Goal: Information Seeking & Learning: Learn about a topic

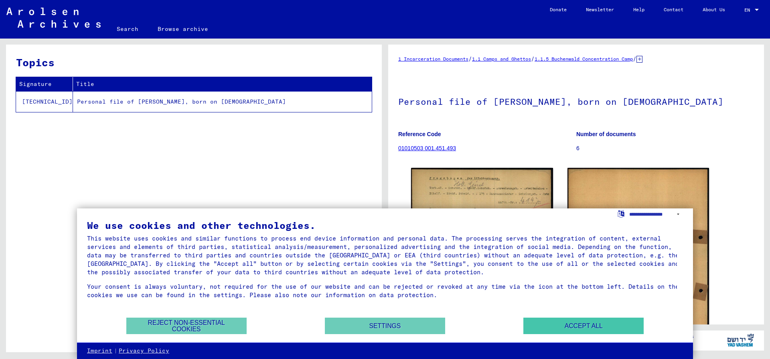
click at [565, 329] on button "Accept all" at bounding box center [584, 325] width 120 height 16
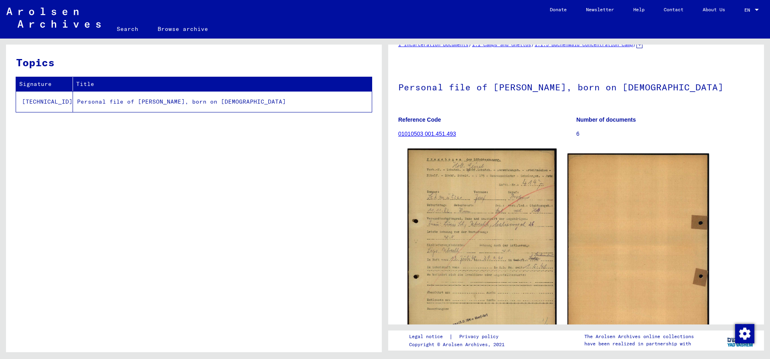
scroll to position [67, 0]
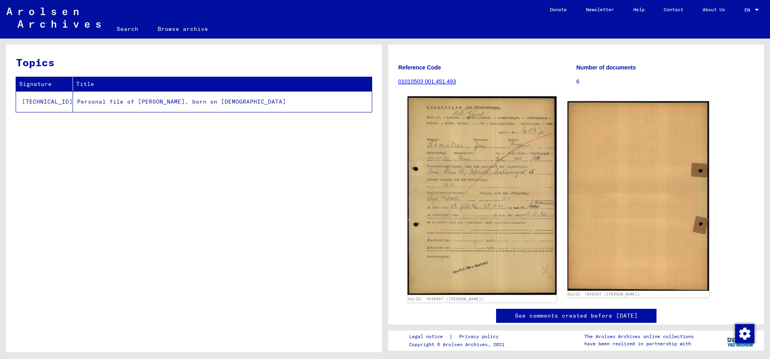
click at [453, 151] on img at bounding box center [482, 195] width 149 height 198
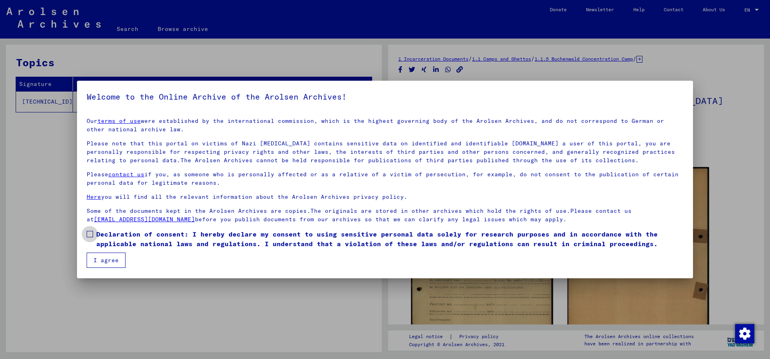
click at [89, 234] on span at bounding box center [90, 234] width 6 height 6
click at [97, 256] on button "I agree" at bounding box center [106, 259] width 39 height 15
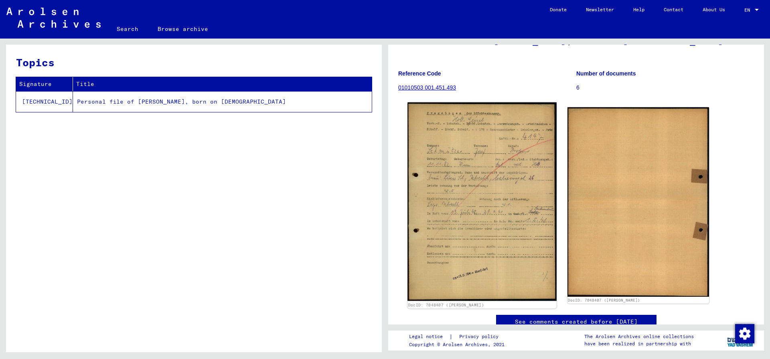
scroll to position [103, 0]
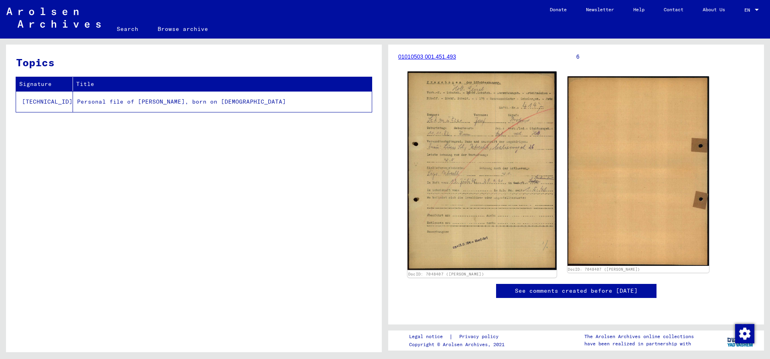
click at [496, 136] on img at bounding box center [482, 170] width 149 height 198
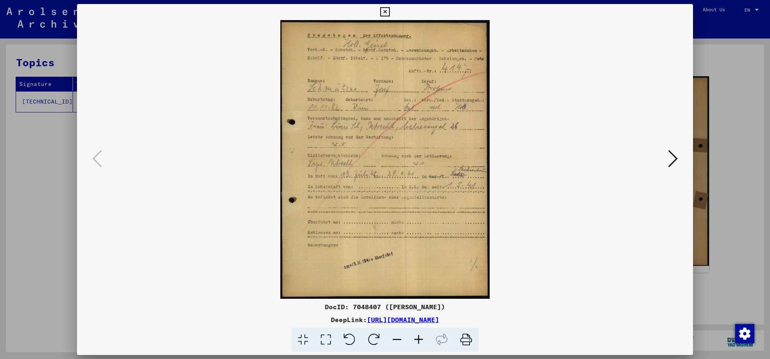
click at [667, 161] on button at bounding box center [673, 159] width 14 height 23
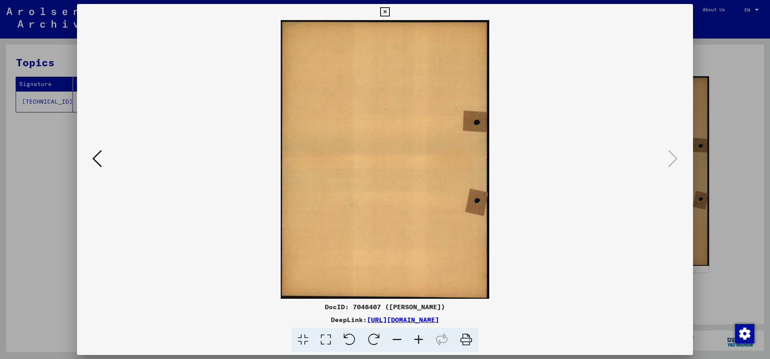
click at [109, 154] on img at bounding box center [385, 159] width 562 height 278
click at [98, 154] on icon at bounding box center [97, 158] width 10 height 19
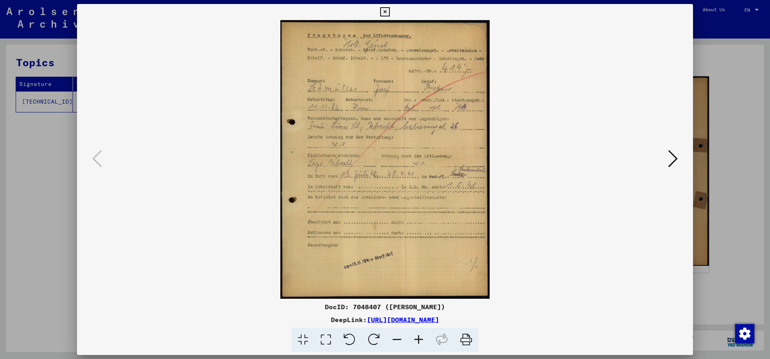
click at [390, 12] on icon at bounding box center [384, 12] width 9 height 10
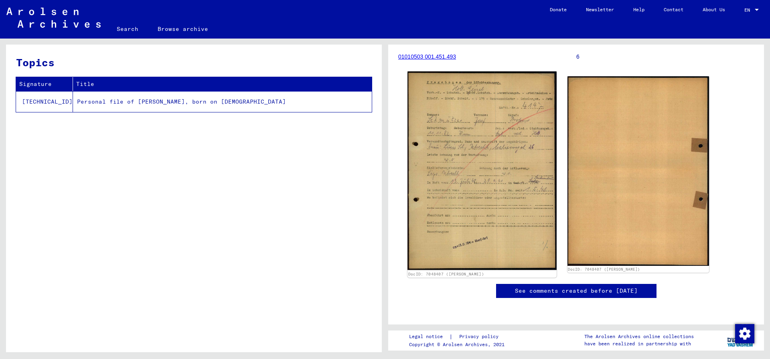
scroll to position [0, 0]
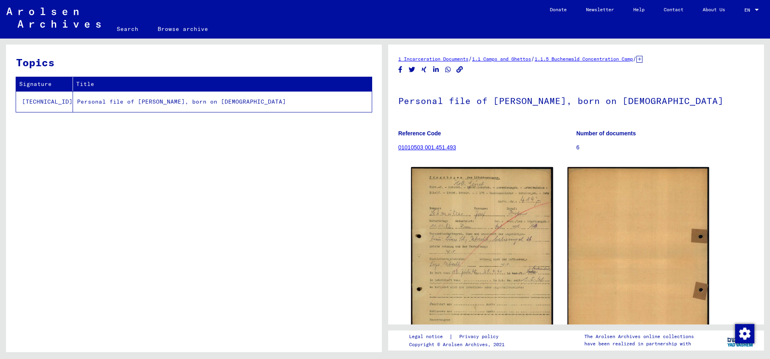
click at [435, 146] on link "01010503 001.451.493" at bounding box center [427, 147] width 58 height 6
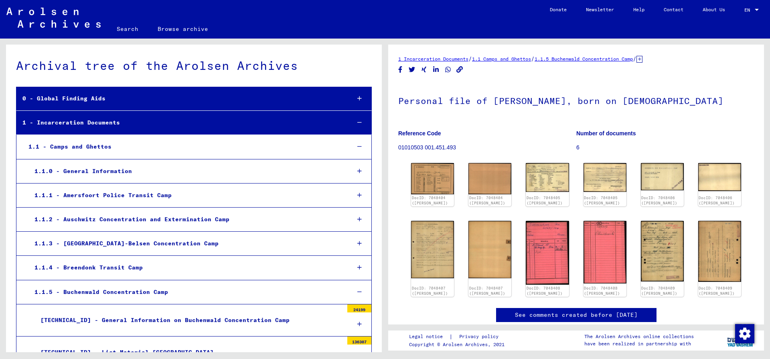
scroll to position [31361, 0]
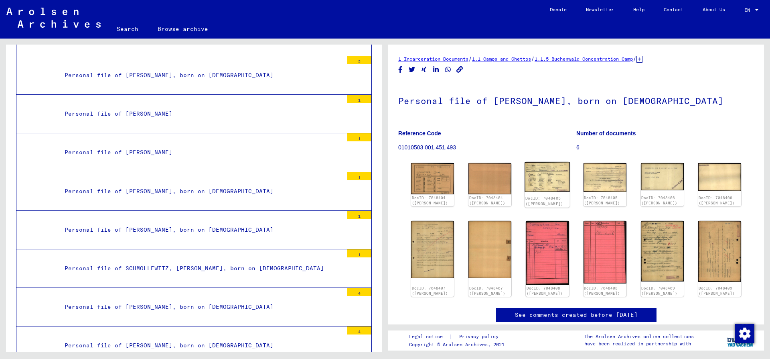
click at [544, 171] on img at bounding box center [547, 177] width 45 height 30
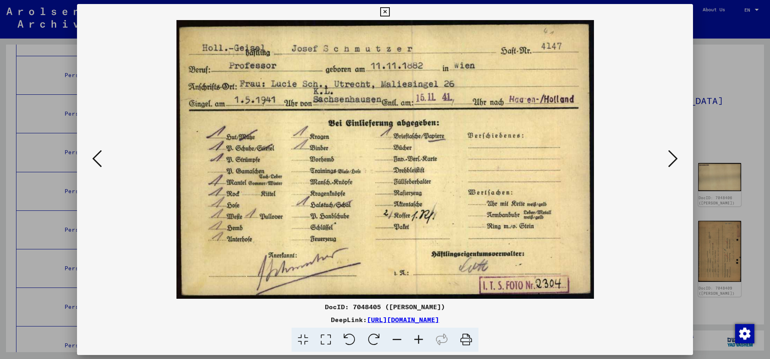
click at [672, 160] on icon at bounding box center [673, 158] width 10 height 19
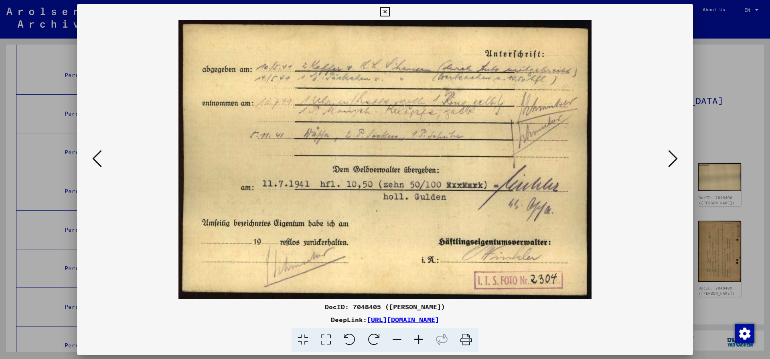
click at [672, 160] on icon at bounding box center [673, 158] width 10 height 19
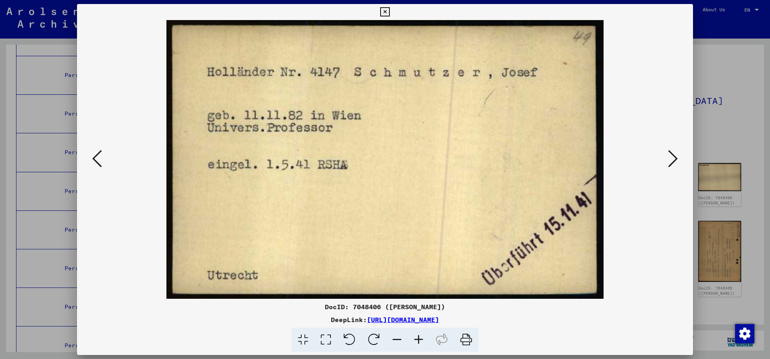
click at [672, 160] on icon at bounding box center [673, 158] width 10 height 19
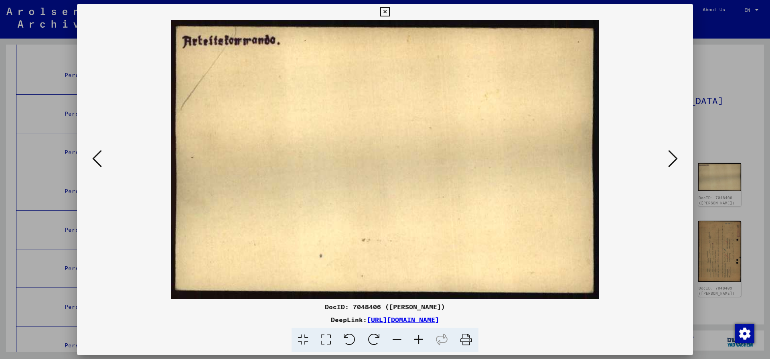
click at [672, 160] on icon at bounding box center [673, 158] width 10 height 19
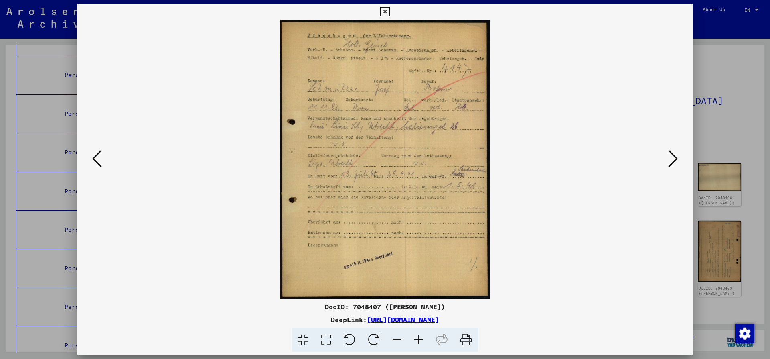
click at [672, 160] on icon at bounding box center [673, 158] width 10 height 19
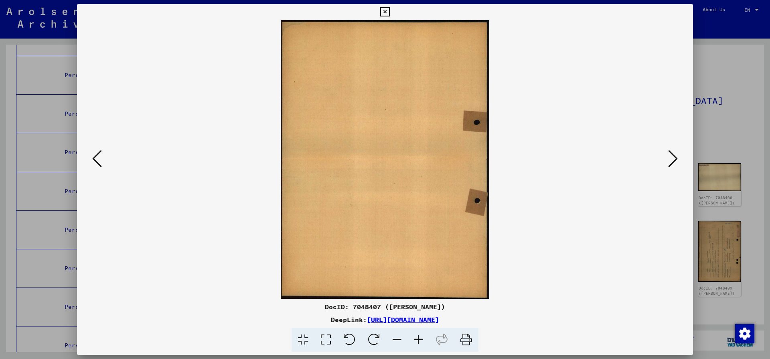
click at [672, 160] on icon at bounding box center [673, 158] width 10 height 19
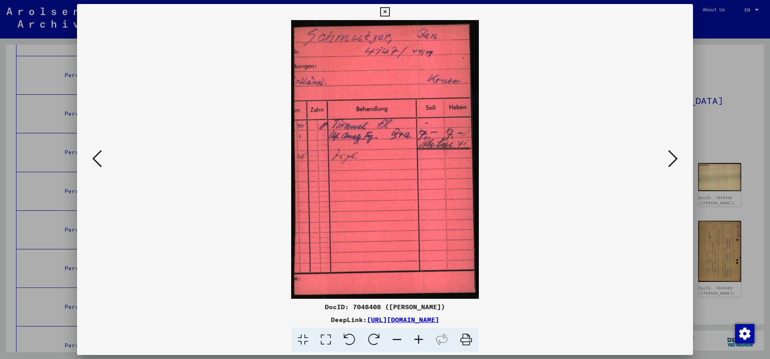
click at [677, 166] on icon at bounding box center [673, 158] width 10 height 19
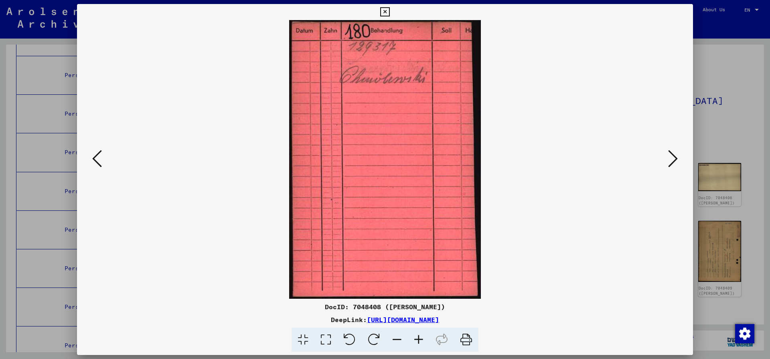
click at [664, 166] on img at bounding box center [385, 159] width 562 height 278
click at [670, 163] on icon at bounding box center [673, 158] width 10 height 19
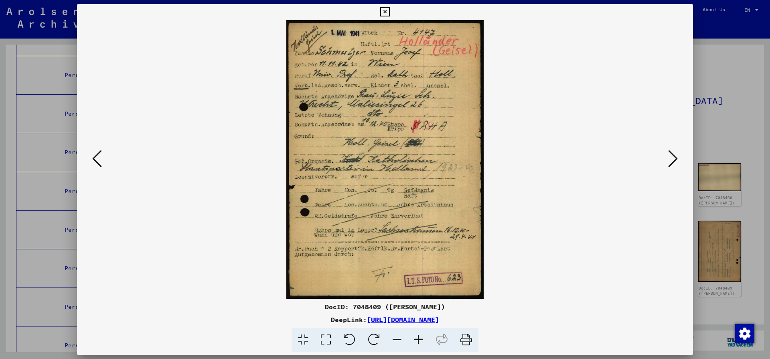
click at [668, 157] on icon at bounding box center [673, 158] width 10 height 19
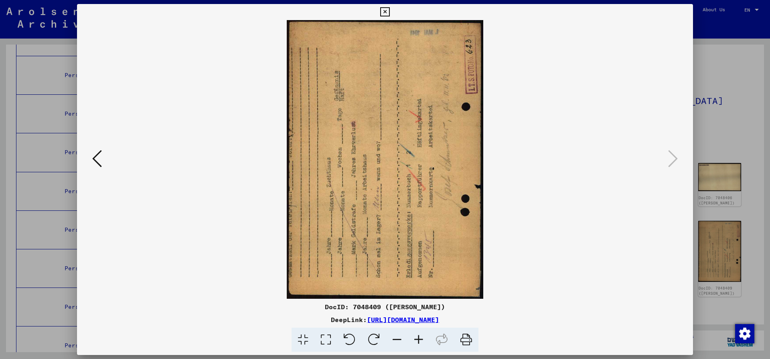
click at [390, 12] on icon at bounding box center [384, 12] width 9 height 10
